Goal: Find contact information: Find contact information

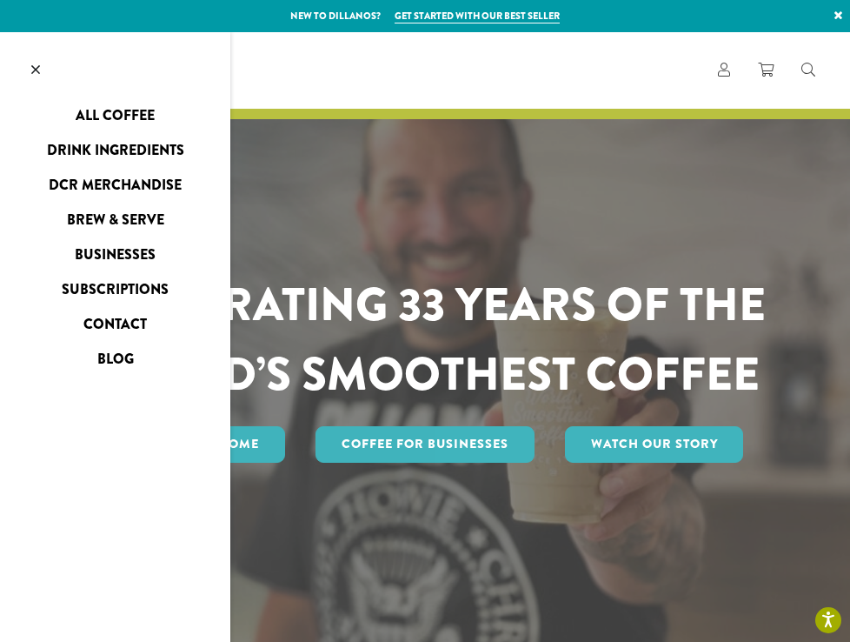
click at [130, 330] on link "Contact" at bounding box center [115, 324] width 230 height 28
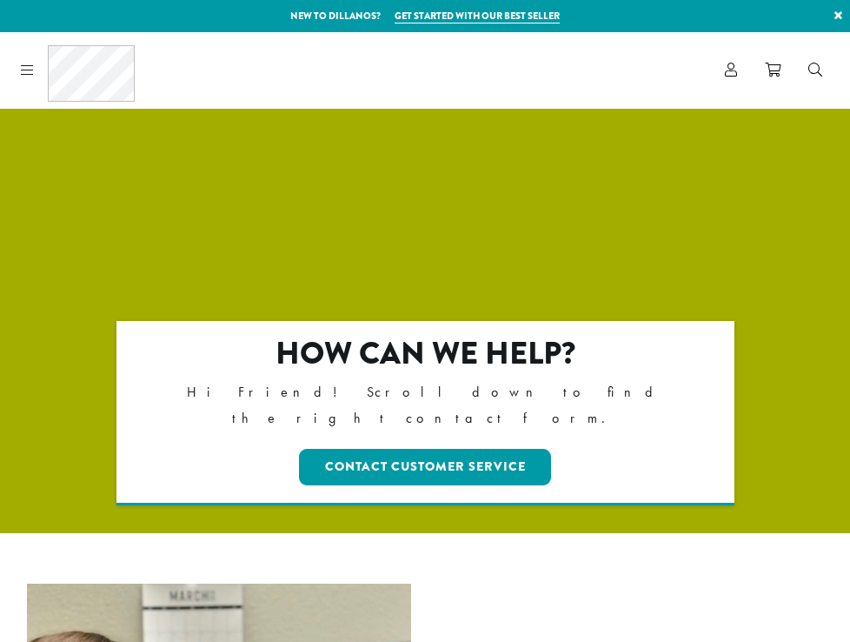
scroll to position [522, 0]
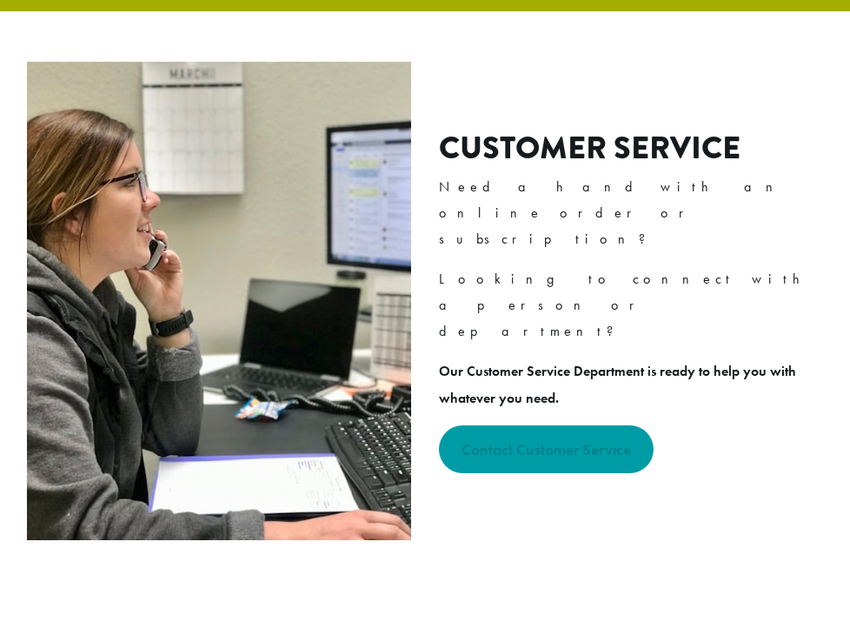
click at [529, 439] on strong "Contact Customer Service" at bounding box center [547, 449] width 170 height 20
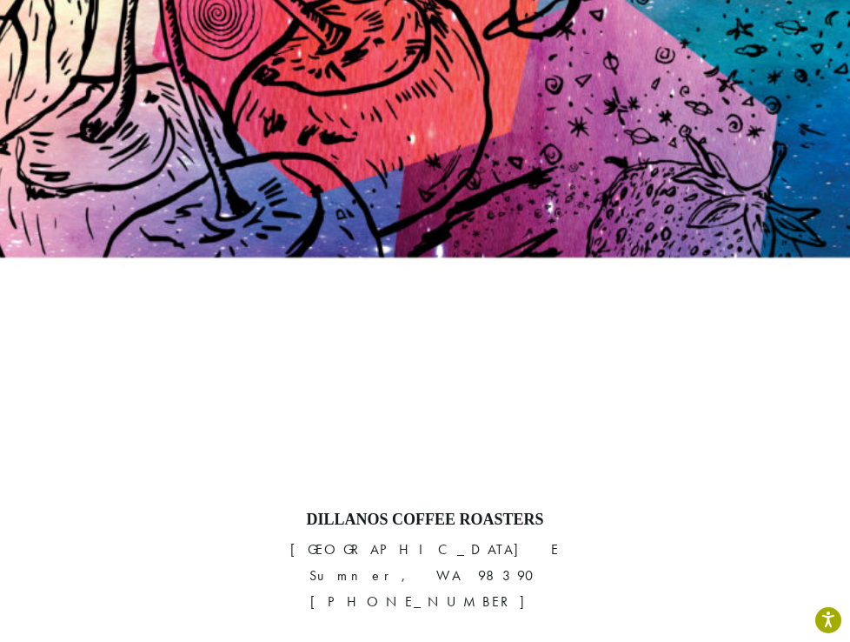
scroll to position [164, 0]
